Goal: Transaction & Acquisition: Purchase product/service

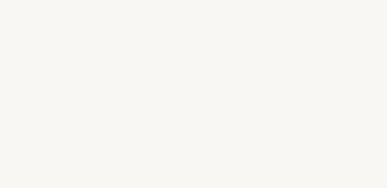
select select "ES"
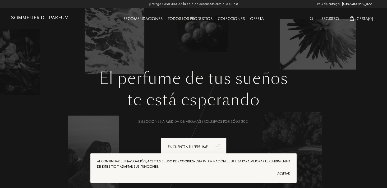
click at [229, 19] on div "Colecciones" at bounding box center [231, 19] width 32 height 7
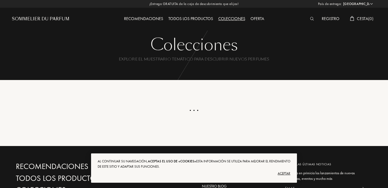
select select "ES"
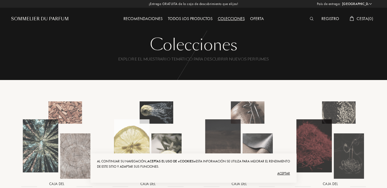
click at [39, 17] on div "Sommelier du Parfum" at bounding box center [40, 19] width 58 height 6
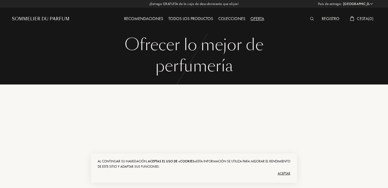
select select "ES"
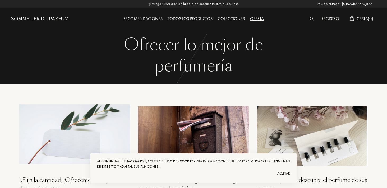
click at [179, 20] on div "Todos los productos" at bounding box center [190, 19] width 50 height 7
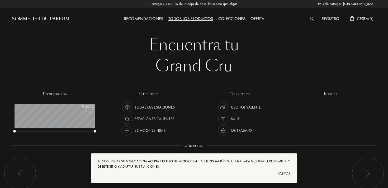
select select "ES"
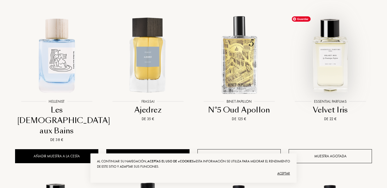
scroll to position [243, 0]
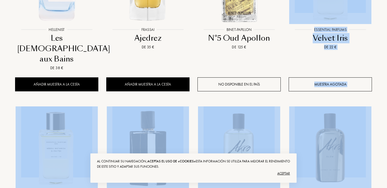
drag, startPoint x: 386, startPoint y: 61, endPoint x: 388, endPoint y: 189, distance: 128.3
click at [387, 188] on html "País de entrega: Afganistán Albania Alemania Andorra Angola Anguila Antártida A…" at bounding box center [193, 151] width 387 height 897
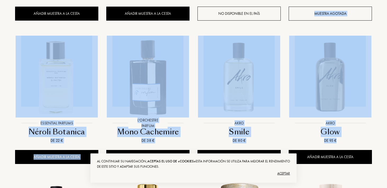
scroll to position [375, 0]
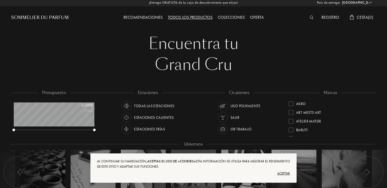
scroll to position [0, 0]
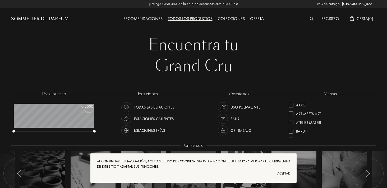
click at [322, 19] on div "Registro" at bounding box center [329, 19] width 23 height 7
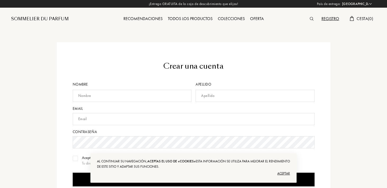
select select "ES"
click at [40, 78] on div "Crear una cuenta Nombre Apellido Email Contraseña Acepto recibir comunicaciones…" at bounding box center [193, 145] width 372 height 207
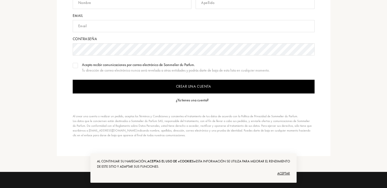
scroll to position [95, 0]
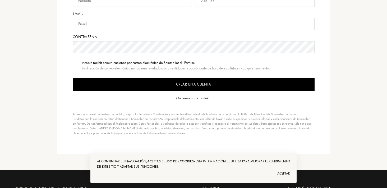
click at [178, 97] on div "¿Ya tienes una cuenta?" at bounding box center [192, 98] width 33 height 6
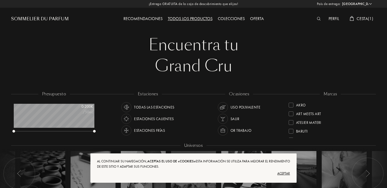
select select "ES"
click at [362, 18] on span "Cesta ( 1 )" at bounding box center [364, 19] width 17 height 6
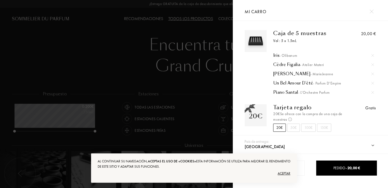
click at [372, 93] on img at bounding box center [373, 92] width 3 height 3
click at [372, 54] on img at bounding box center [373, 55] width 3 height 3
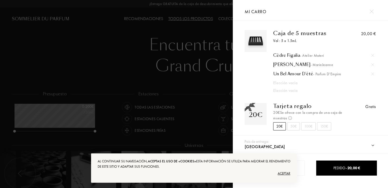
click at [102, 78] on div at bounding box center [116, 94] width 233 height 188
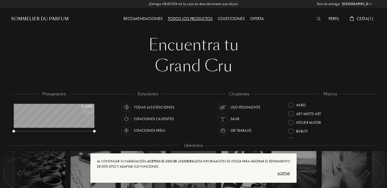
click at [109, 71] on div "Grand Cru" at bounding box center [193, 65] width 356 height 21
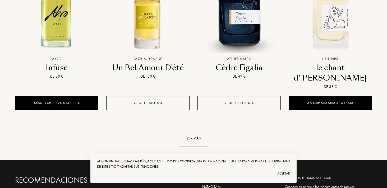
scroll to position [581, 0]
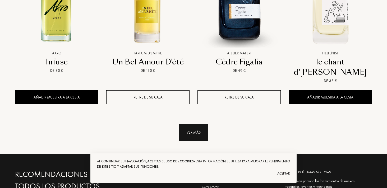
click at [189, 124] on div "Ver más" at bounding box center [193, 132] width 29 height 17
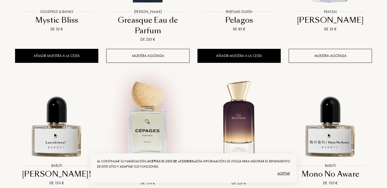
scroll to position [919, 0]
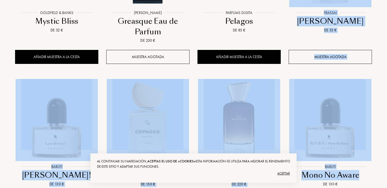
drag, startPoint x: 386, startPoint y: 147, endPoint x: 380, endPoint y: -42, distance: 188.4
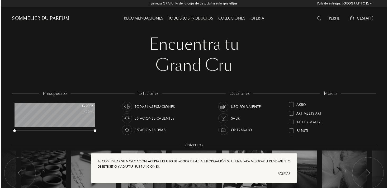
scroll to position [0, 0]
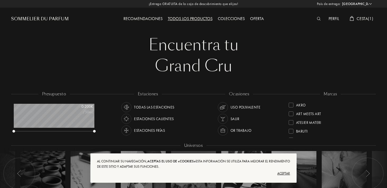
click at [317, 18] on img at bounding box center [319, 19] width 4 height 4
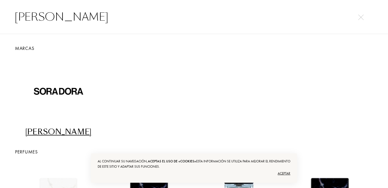
type input "SORA DORA"
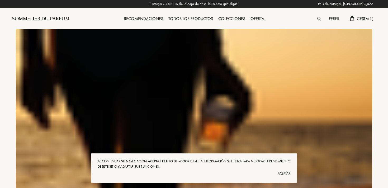
select select "ES"
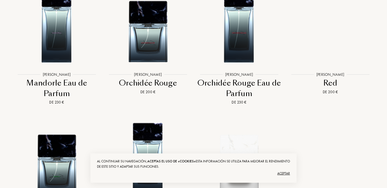
scroll to position [1341, 0]
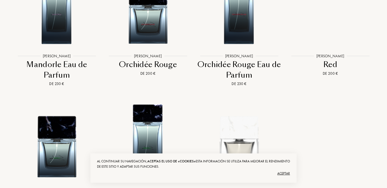
click at [324, 53] on div "[PERSON_NAME]" at bounding box center [329, 56] width 33 height 6
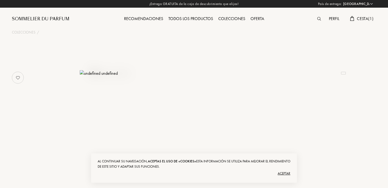
select select "ES"
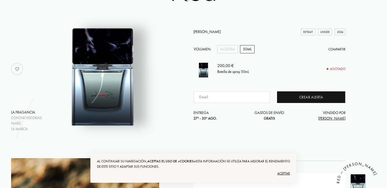
scroll to position [73, 0]
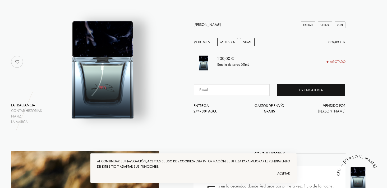
click at [233, 41] on div "Muestra" at bounding box center [227, 42] width 21 height 8
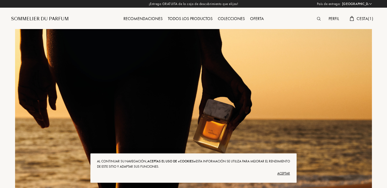
select select "ES"
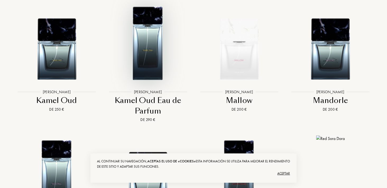
scroll to position [1162, 0]
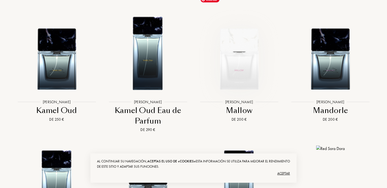
click at [241, 47] on img at bounding box center [239, 52] width 82 height 82
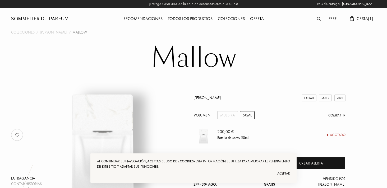
select select "ES"
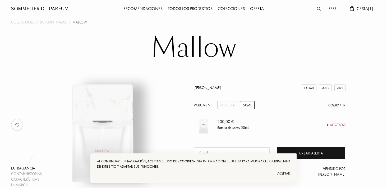
scroll to position [11, 0]
click at [223, 107] on div "Muestra" at bounding box center [227, 105] width 21 height 8
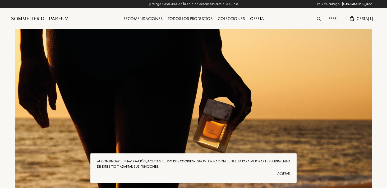
select select "ES"
click at [316, 19] on div at bounding box center [320, 19] width 12 height 7
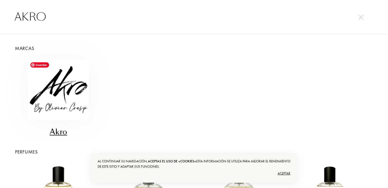
type input "AKRO"
click at [48, 89] on img at bounding box center [58, 90] width 60 height 60
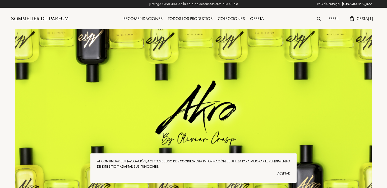
select select "ES"
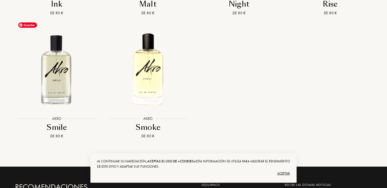
scroll to position [834, 0]
